Goal: Task Accomplishment & Management: Use online tool/utility

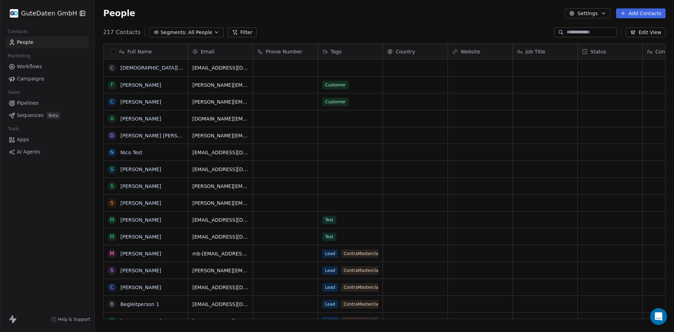
scroll to position [287, 574]
click at [22, 66] on span "Workflows" at bounding box center [29, 66] width 25 height 7
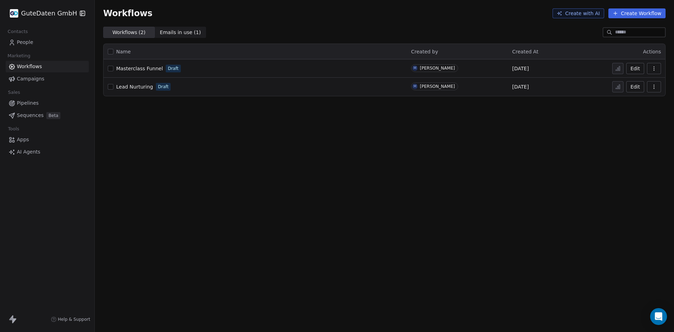
click at [143, 70] on span "Masterclass Funnel" at bounding box center [139, 69] width 47 height 6
click at [19, 140] on span "Apps" at bounding box center [23, 139] width 12 height 7
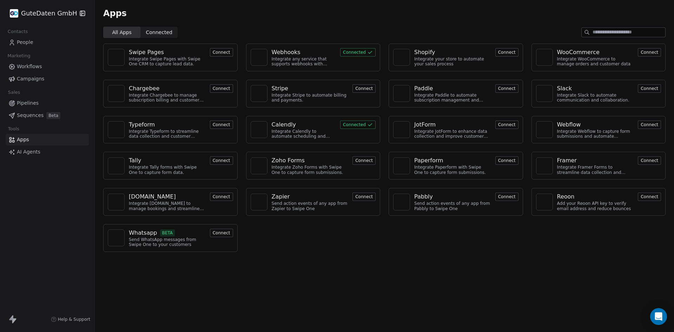
click at [304, 54] on div "Webhooks" at bounding box center [304, 52] width 65 height 8
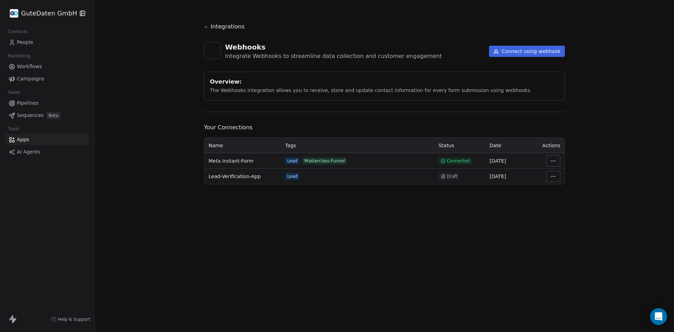
click at [553, 160] on html "GuteDaten GmbH Contacts People Marketing Workflows Campaigns Sales Pipelines Se…" at bounding box center [337, 166] width 674 height 332
click at [238, 160] on html "GuteDaten GmbH Contacts People Marketing Workflows Campaigns Sales Pipelines Se…" at bounding box center [337, 166] width 674 height 332
click at [290, 163] on div "Lead" at bounding box center [292, 161] width 10 height 6
click at [506, 162] on span "[DATE]" at bounding box center [497, 161] width 17 height 6
click at [554, 156] on html "GuteDaten GmbH Contacts People Marketing Workflows Campaigns Sales Pipelines Se…" at bounding box center [337, 166] width 674 height 332
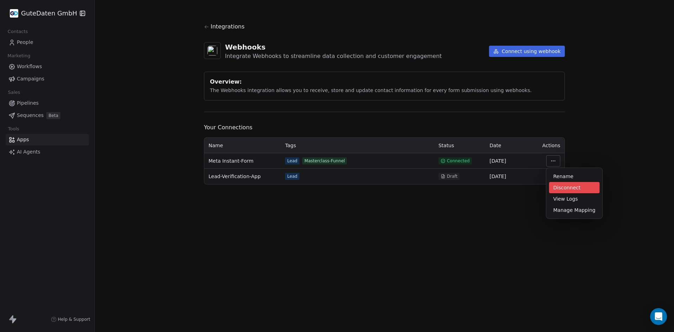
click at [563, 187] on div "Disconnect" at bounding box center [574, 187] width 51 height 11
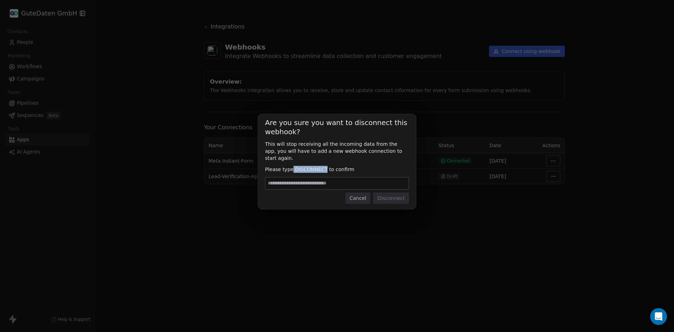
drag, startPoint x: 292, startPoint y: 164, endPoint x: 323, endPoint y: 165, distance: 30.9
click at [323, 166] on span "Please type DISCONNECT to confirm" at bounding box center [337, 169] width 144 height 7
copy span "DISCONNECT"
click at [303, 181] on input at bounding box center [336, 183] width 143 height 12
paste input "**********"
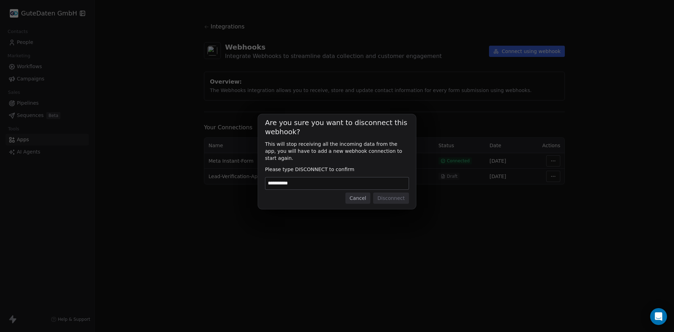
click at [338, 179] on input "**********" at bounding box center [336, 183] width 143 height 12
click at [332, 177] on input "**********" at bounding box center [336, 183] width 143 height 12
type input "**********"
click at [394, 193] on button "Disconnect" at bounding box center [391, 197] width 36 height 11
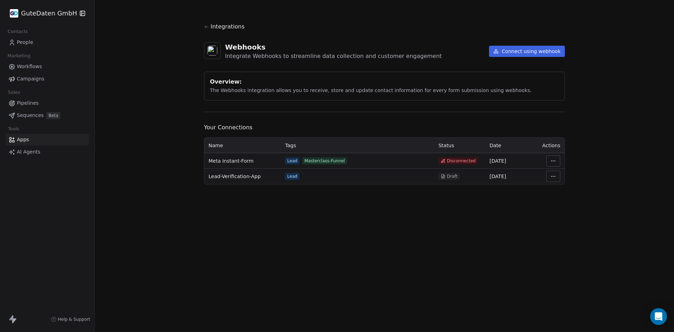
click at [553, 159] on html "GuteDaten GmbH Contacts People Marketing Workflows Campaigns Sales Pipelines Se…" at bounding box center [337, 166] width 674 height 332
click at [421, 159] on html "GuteDaten GmbH Contacts People Marketing Workflows Campaigns Sales Pipelines Se…" at bounding box center [337, 166] width 674 height 332
click at [295, 162] on div "Lead" at bounding box center [292, 161] width 10 height 6
click at [329, 162] on div "Masterclass-Funnel" at bounding box center [324, 161] width 40 height 6
click at [455, 162] on span "Disconnected" at bounding box center [461, 161] width 29 height 6
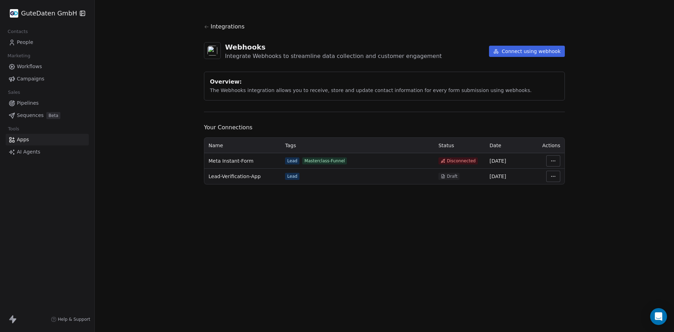
click at [554, 160] on html "GuteDaten GmbH Contacts People Marketing Workflows Campaigns Sales Pipelines Se…" at bounding box center [337, 166] width 674 height 332
click at [565, 188] on div "Connect" at bounding box center [574, 187] width 51 height 11
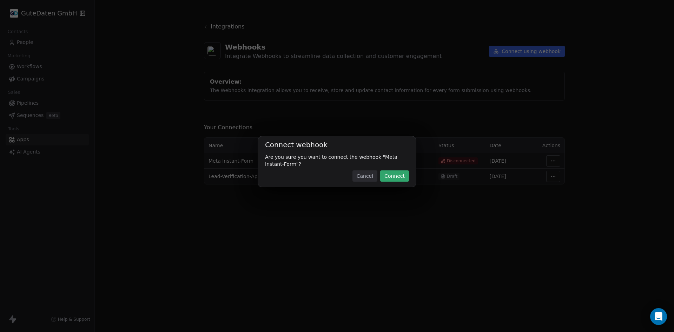
click at [396, 177] on button "Connect" at bounding box center [394, 175] width 29 height 11
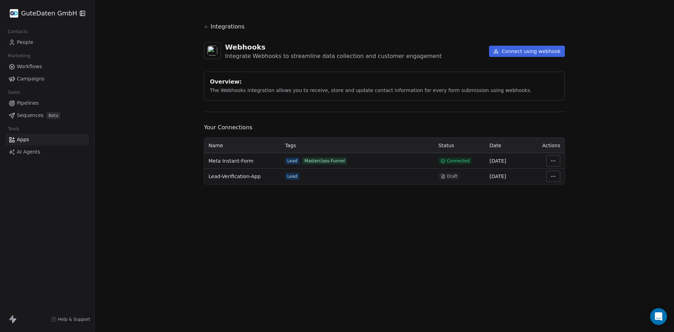
click at [448, 161] on span "Connected" at bounding box center [458, 161] width 23 height 6
click at [553, 161] on html "GuteDaten GmbH Contacts People Marketing Workflows Campaigns Sales Pipelines Se…" at bounding box center [337, 166] width 674 height 332
click at [567, 209] on div "Manage Mapping" at bounding box center [574, 209] width 51 height 11
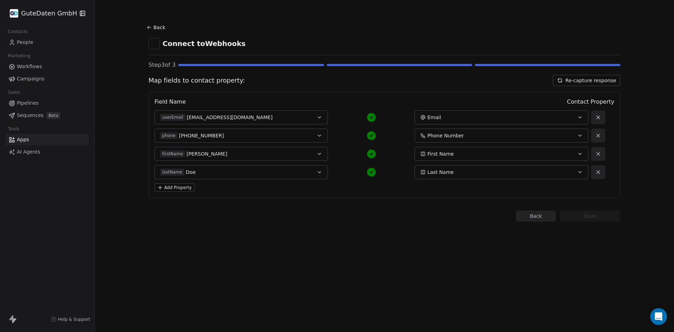
click at [581, 81] on button "Re-capture response" at bounding box center [586, 80] width 67 height 11
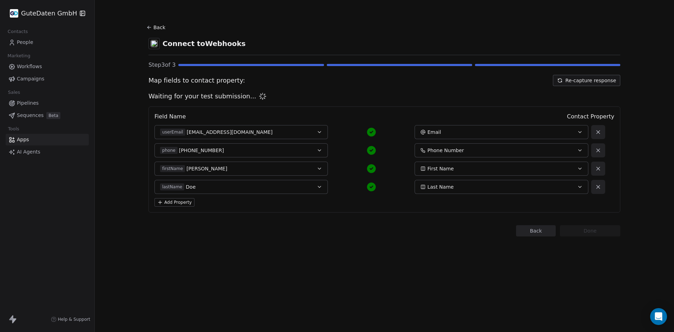
click at [341, 63] on div "Step 3 of 3" at bounding box center [385, 65] width 472 height 8
click at [545, 228] on button "Back" at bounding box center [536, 230] width 40 height 11
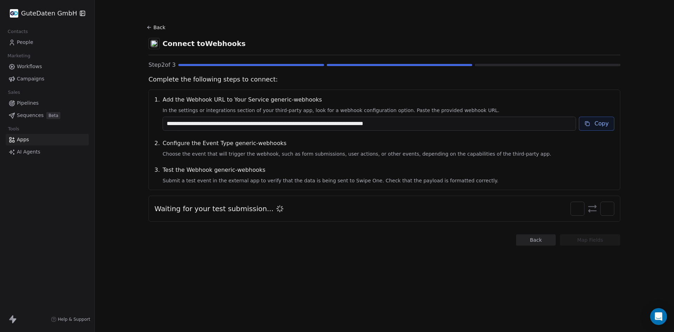
click at [606, 127] on button "Copy" at bounding box center [596, 124] width 35 height 14
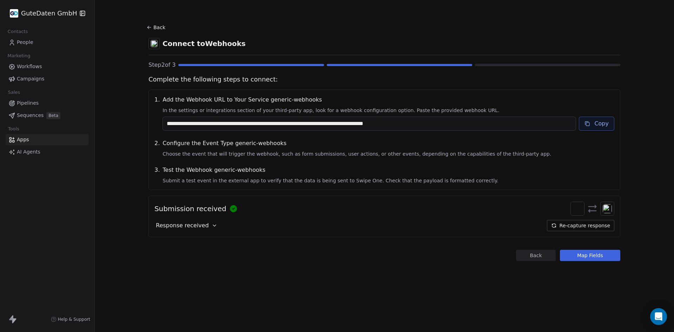
click at [590, 255] on button "Map Fields" at bounding box center [590, 255] width 60 height 11
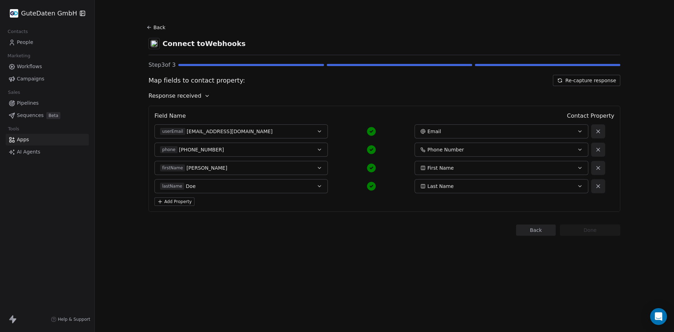
click at [159, 26] on button "Back" at bounding box center [157, 27] width 22 height 13
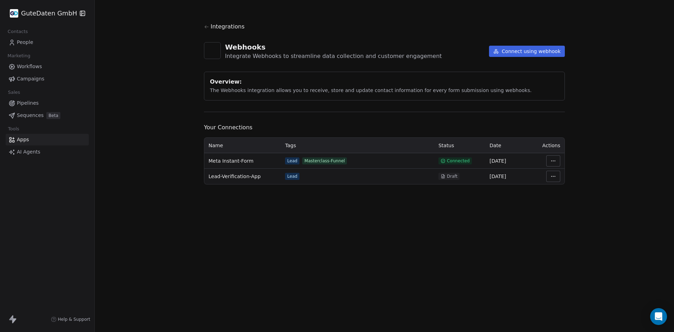
click at [29, 66] on span "Workflows" at bounding box center [29, 66] width 25 height 7
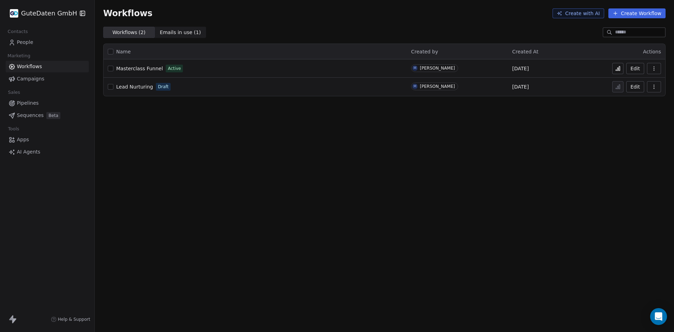
click at [618, 70] on icon at bounding box center [618, 69] width 1 height 3
